Goal: Task Accomplishment & Management: Manage account settings

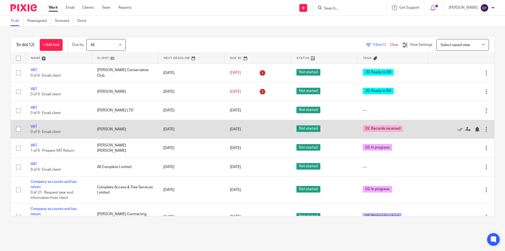
scroll to position [26, 0]
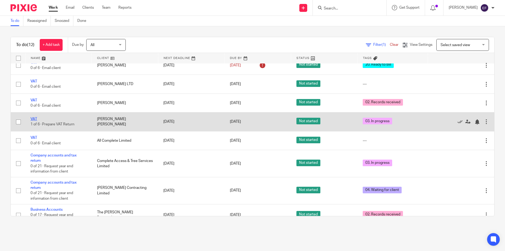
click at [36, 119] on link "VAT" at bounding box center [34, 119] width 7 height 4
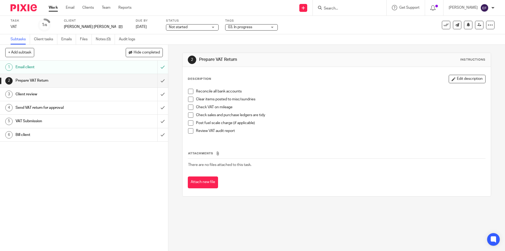
click at [228, 27] on span "03. In progress" at bounding box center [240, 27] width 24 height 4
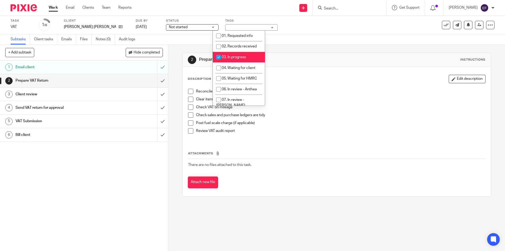
click at [235, 58] on span "03. In progress" at bounding box center [234, 57] width 24 height 4
checkbox input "false"
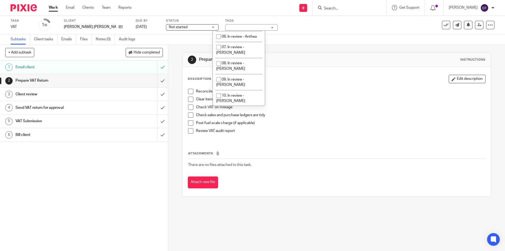
scroll to position [105, 0]
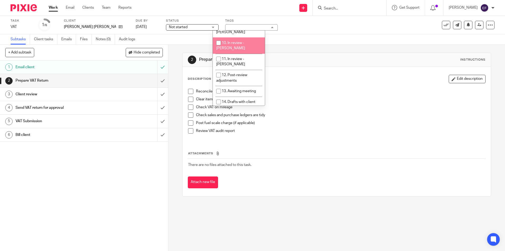
click at [235, 37] on li "10. In review - [PERSON_NAME]" at bounding box center [239, 45] width 52 height 16
checkbox input "true"
click at [59, 6] on ul "Work Email Clients Team Reports" at bounding box center [94, 7] width 91 height 5
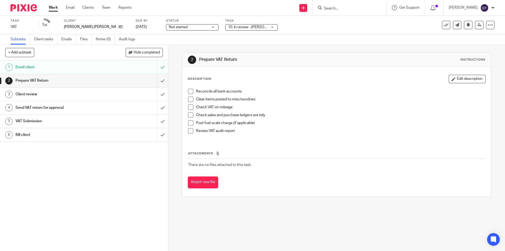
click at [51, 7] on link "Work" at bounding box center [53, 7] width 9 height 5
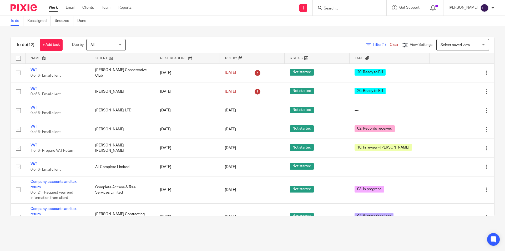
drag, startPoint x: 0, startPoint y: 36, endPoint x: 72, endPoint y: 41, distance: 72.0
click at [175, 122] on div "To do (12) + Add task Due by All All Today Tomorrow This week Next week This mo…" at bounding box center [252, 126] width 505 height 200
click at [26, 33] on div "To do (12) + Add task Due by All All Today Tomorrow This week Next week This mo…" at bounding box center [252, 126] width 505 height 200
click at [32, 32] on div "To do (12) + Add task Due by All All Today Tomorrow This week Next week This mo…" at bounding box center [252, 126] width 505 height 200
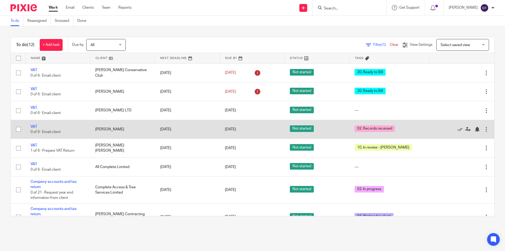
drag, startPoint x: 73, startPoint y: 128, endPoint x: 333, endPoint y: 128, distance: 260.3
click at [333, 128] on tr "VAT 0 of 6 · Email client Miller, David 3 Sep 2025 3 Sep 2025 Not started 02. R…" at bounding box center [252, 129] width 483 height 19
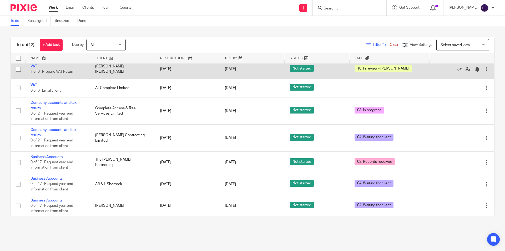
scroll to position [101, 0]
